Goal: Check status: Check status

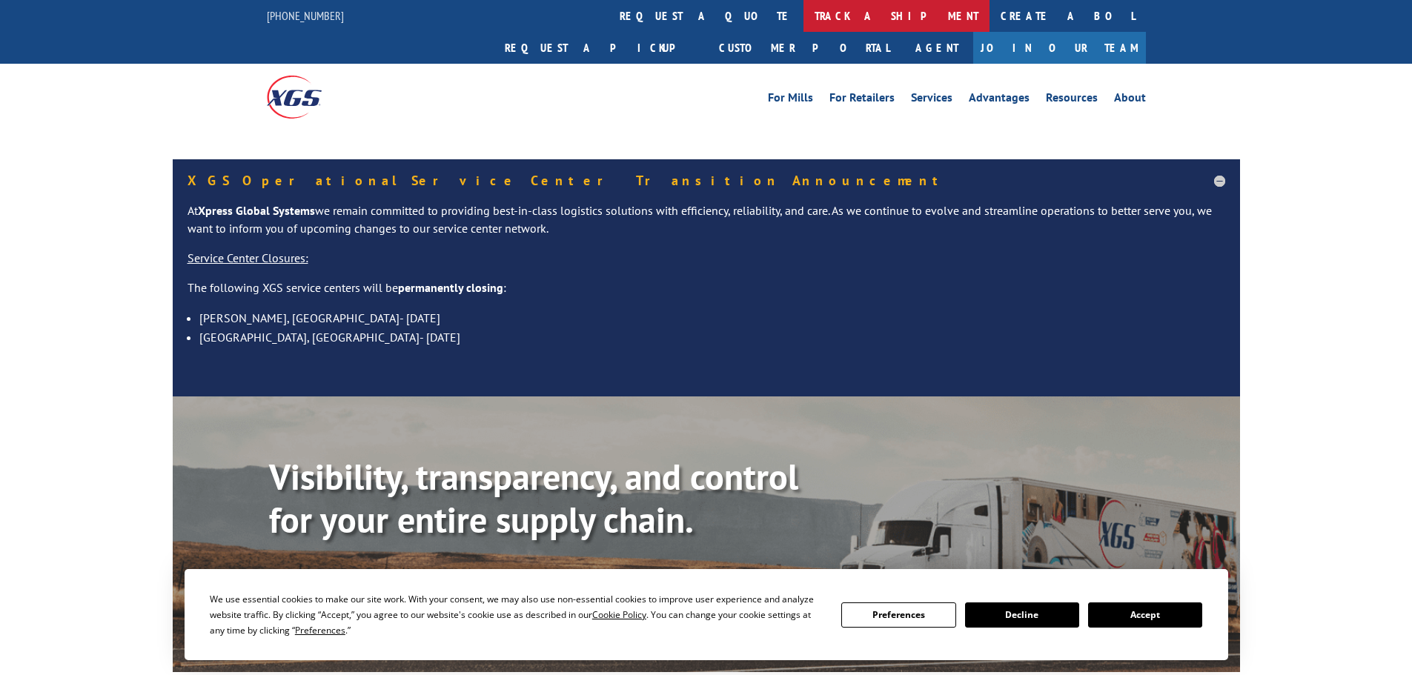
click at [803, 17] on link "track a shipment" at bounding box center [896, 16] width 186 height 32
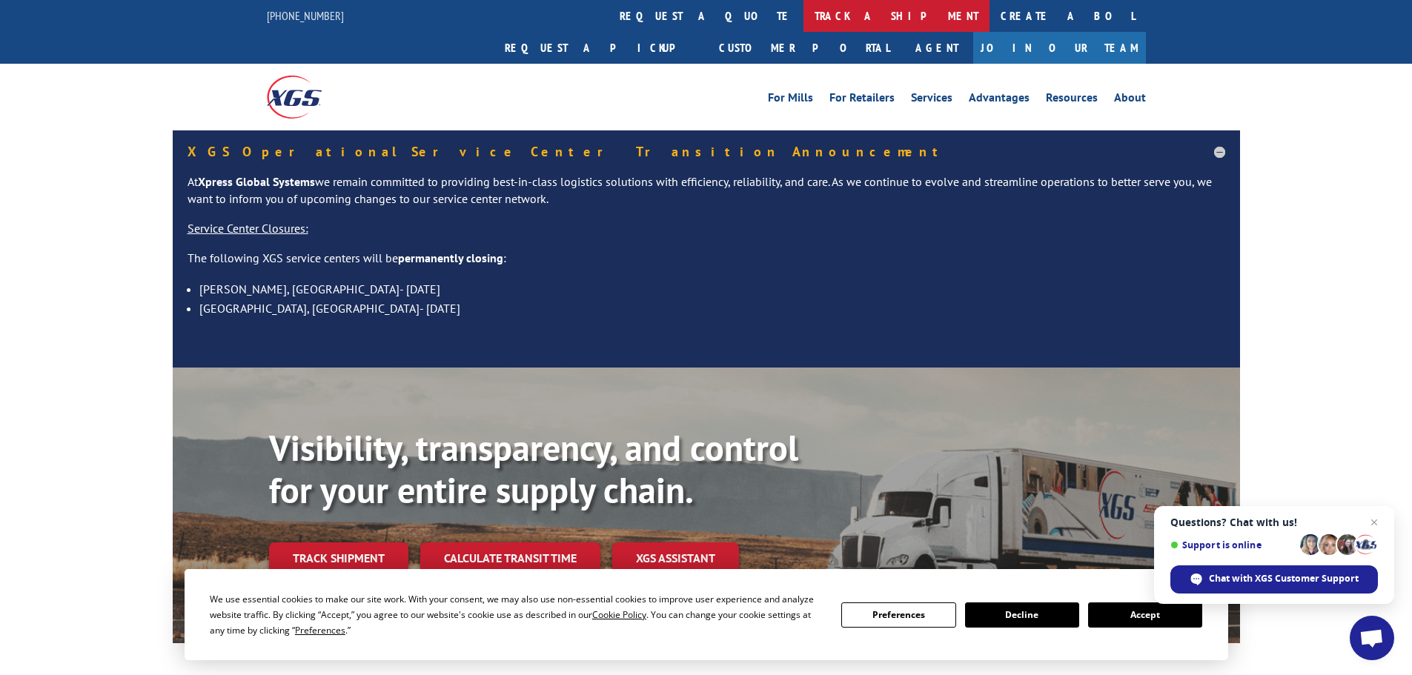
click at [803, 23] on link "track a shipment" at bounding box center [896, 16] width 186 height 32
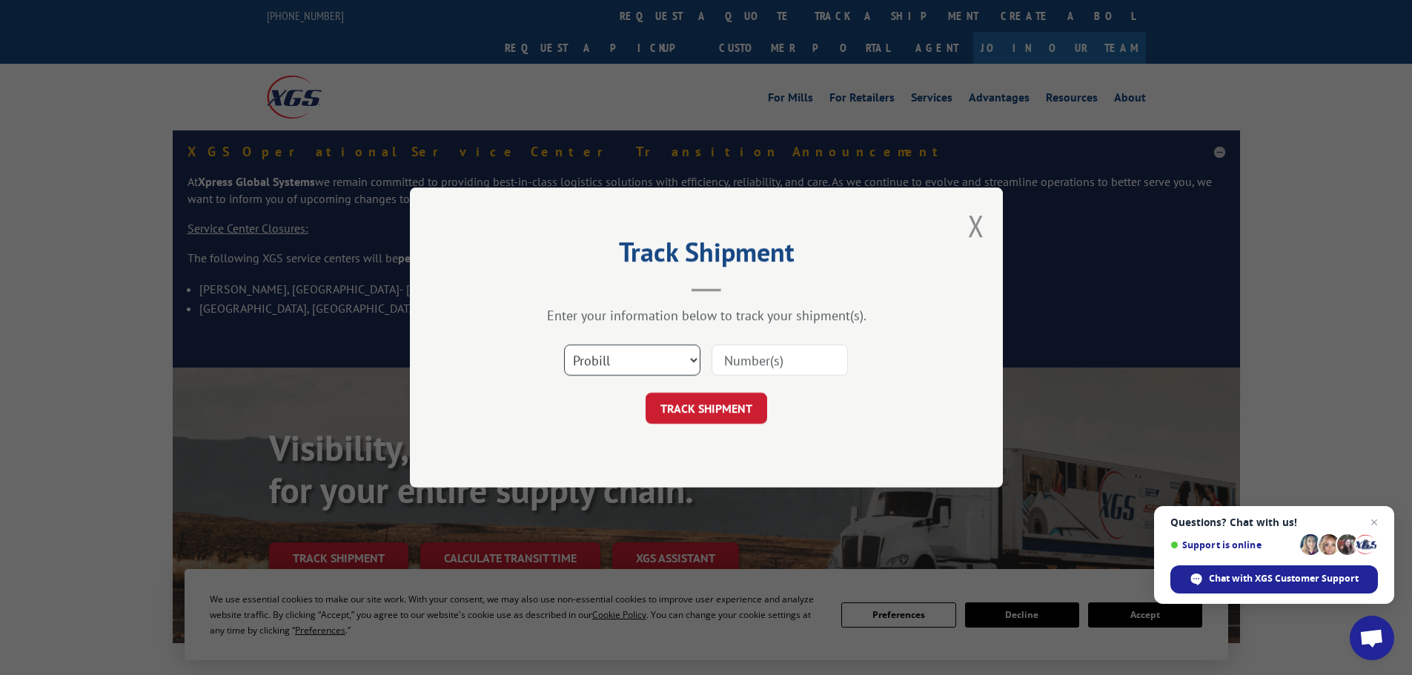
click at [616, 368] on select "Select category... Probill BOL PO" at bounding box center [632, 360] width 136 height 31
select select "po"
click at [564, 345] on select "Select category... Probill BOL PO" at bounding box center [632, 360] width 136 height 31
click at [712, 368] on input at bounding box center [779, 360] width 136 height 31
paste input "10543710"
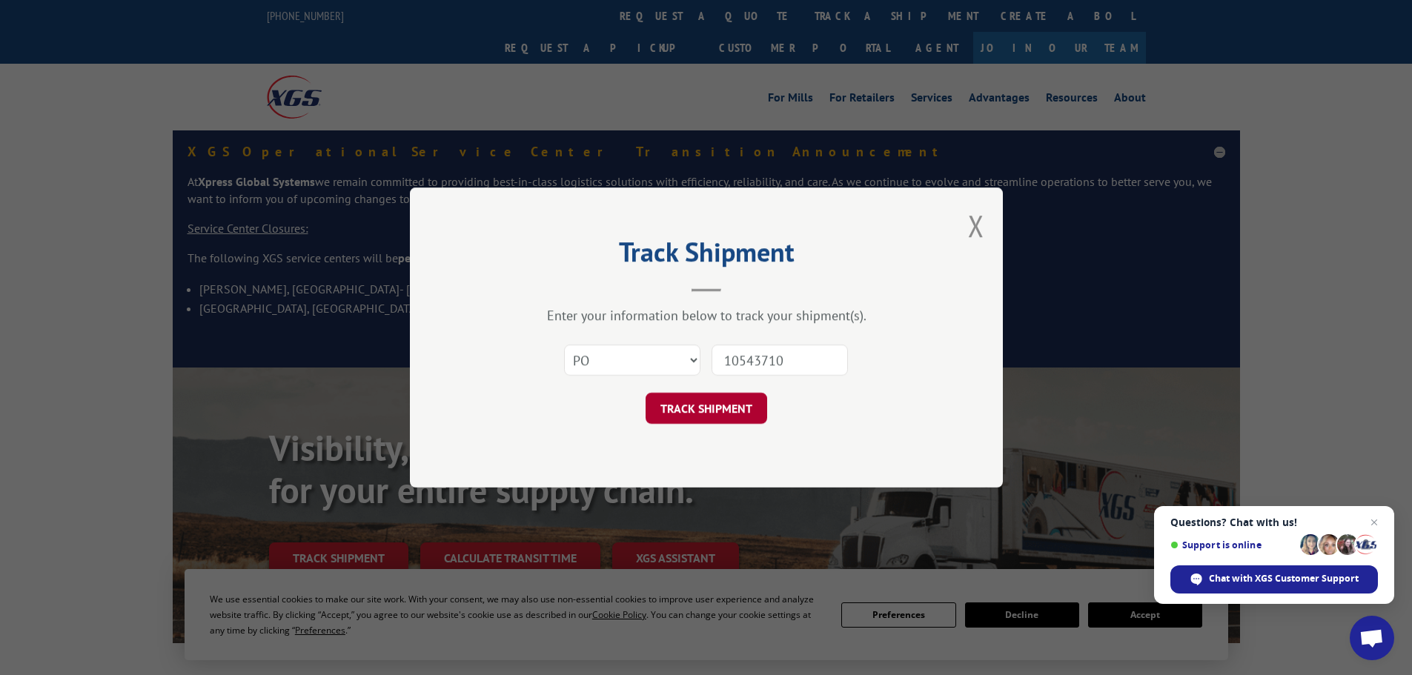
type input "10543710"
click at [699, 417] on button "TRACK SHIPMENT" at bounding box center [706, 408] width 122 height 31
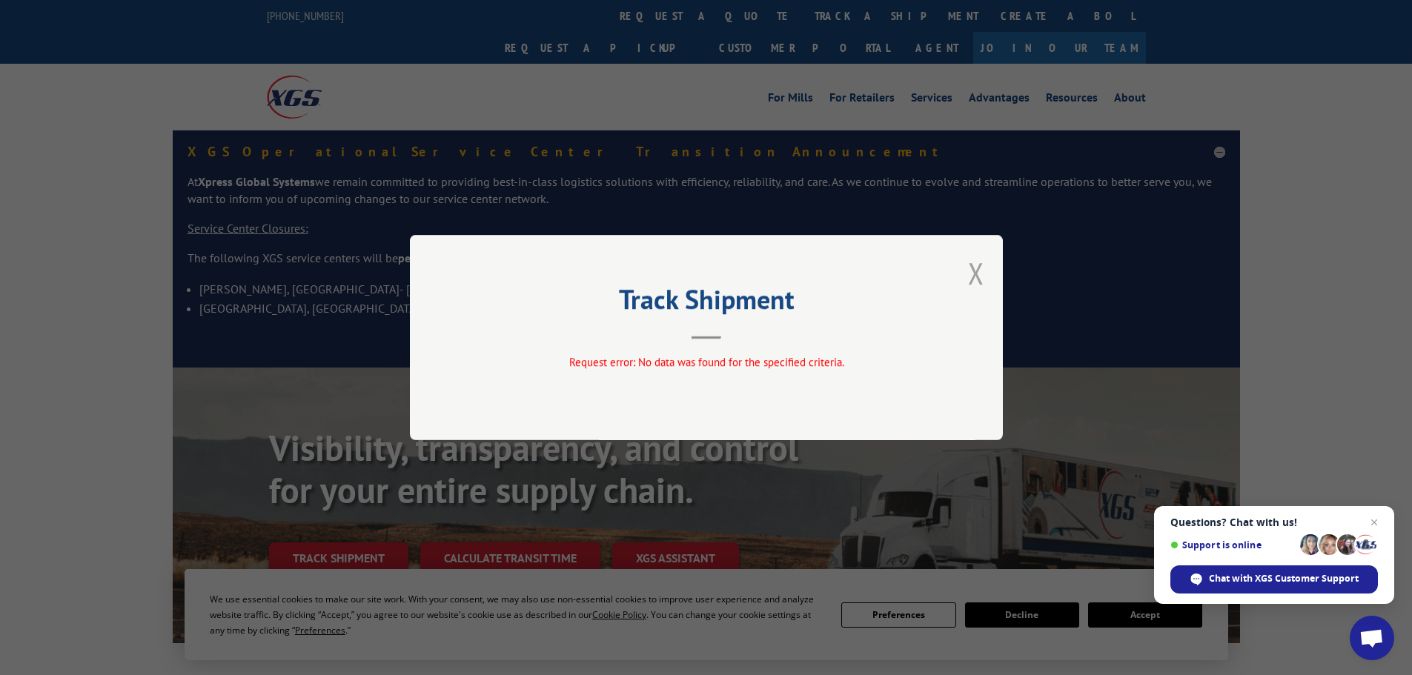
click at [977, 273] on button "Close modal" at bounding box center [976, 272] width 16 height 39
